Goal: Transaction & Acquisition: Purchase product/service

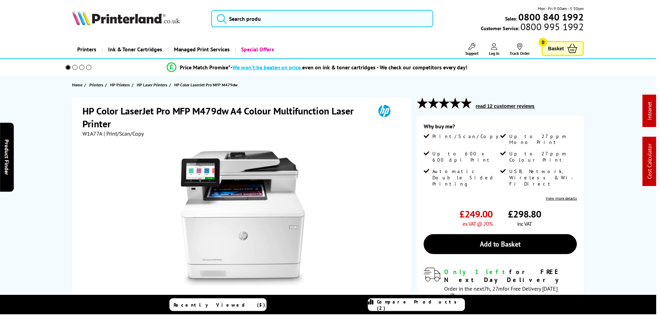
click at [487, 269] on div "Only 1 left for FREE Next Day Delivery" at bounding box center [513, 277] width 133 height 16
